Goal: Navigation & Orientation: Find specific page/section

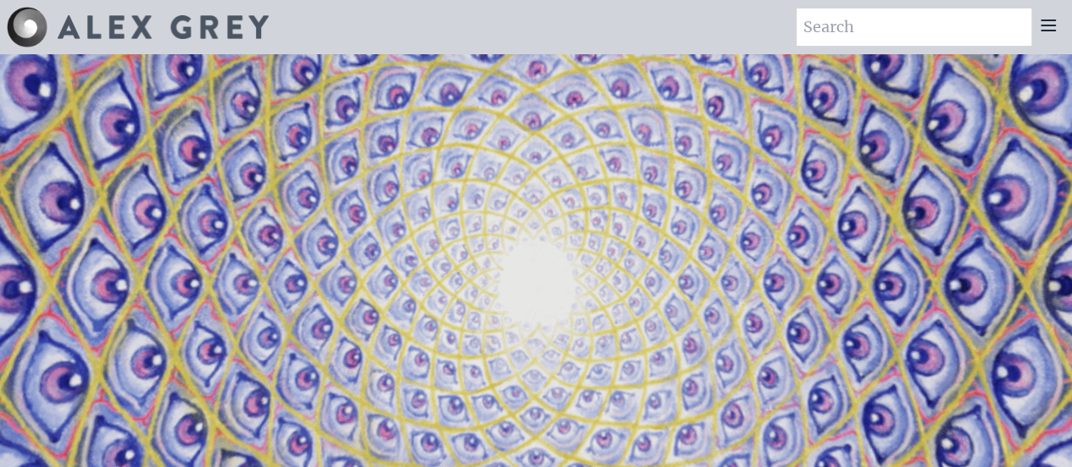
click at [1056, 28] on icon at bounding box center [1049, 25] width 20 height 20
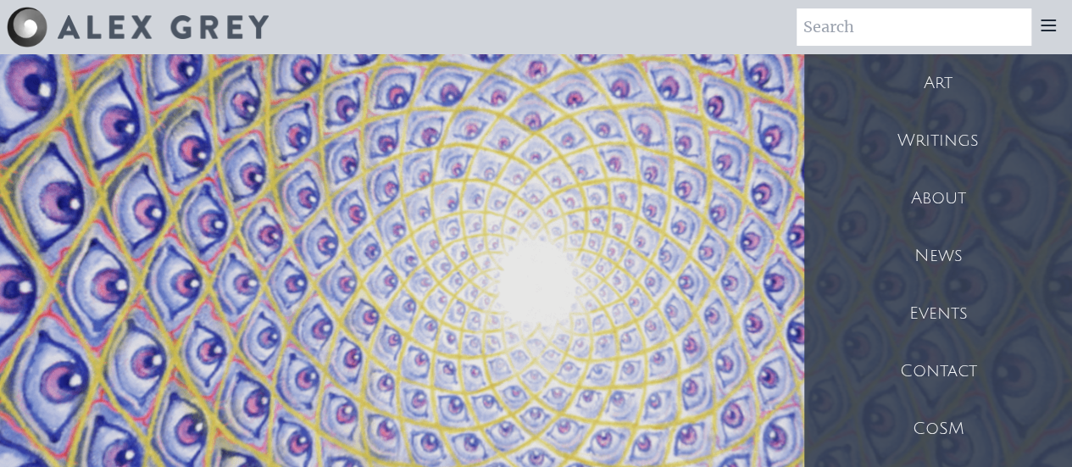
click at [974, 82] on div "Art" at bounding box center [939, 83] width 268 height 58
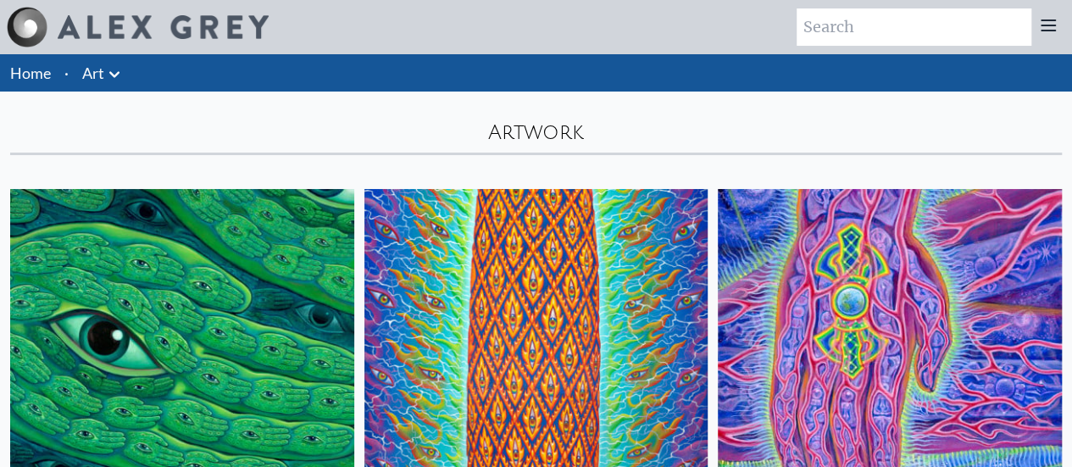
click at [1042, 30] on icon at bounding box center [1049, 25] width 14 height 10
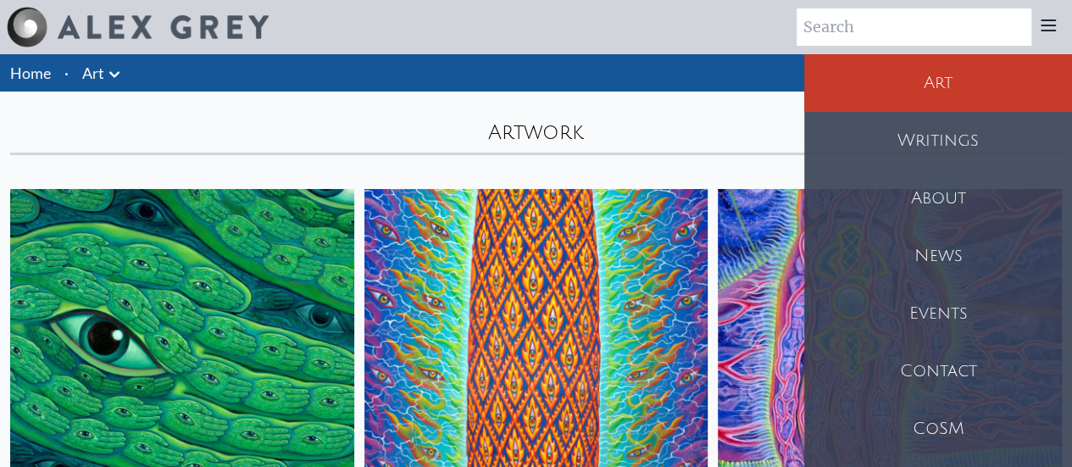
click at [960, 421] on div "CoSM" at bounding box center [939, 429] width 268 height 58
